Goal: Go to known website: Go to known website

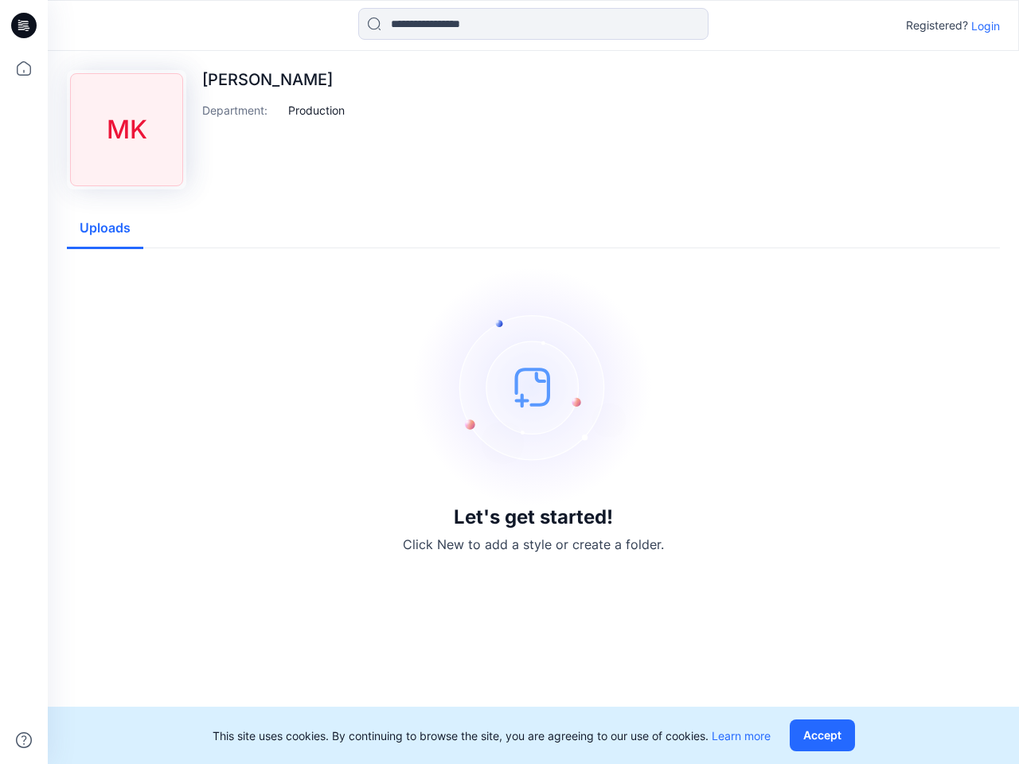
click at [509, 382] on img at bounding box center [533, 386] width 239 height 239
click at [25, 25] on icon at bounding box center [26, 25] width 6 height 1
click at [24, 68] on icon at bounding box center [23, 68] width 35 height 35
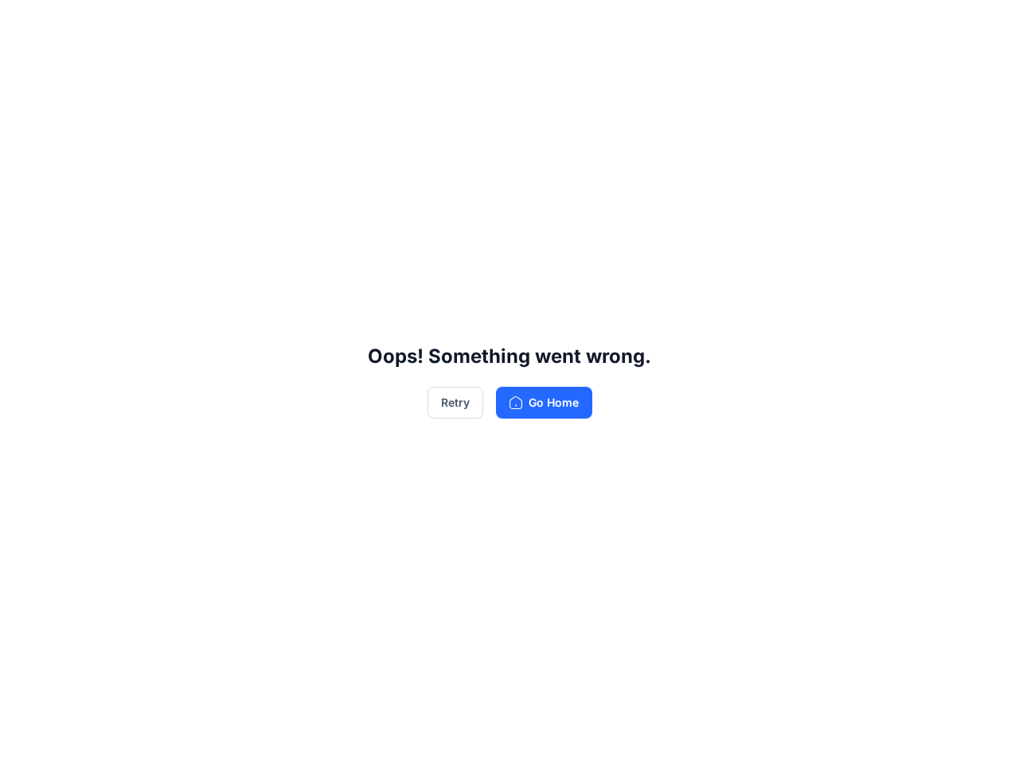
click at [533, 24] on div "Oops! Something went wrong. Retry Go Home" at bounding box center [509, 382] width 1019 height 764
click at [985, 25] on div "Oops! Something went wrong. Retry Go Home" at bounding box center [509, 382] width 1019 height 764
click at [317, 110] on div "Oops! Something went wrong. Retry Go Home" at bounding box center [509, 382] width 1019 height 764
click at [105, 228] on div "Oops! Something went wrong. Retry Go Home" at bounding box center [509, 382] width 1019 height 764
click at [825, 735] on div "Oops! Something went wrong. Retry Go Home" at bounding box center [509, 382] width 1019 height 764
